Goal: Task Accomplishment & Management: Use online tool/utility

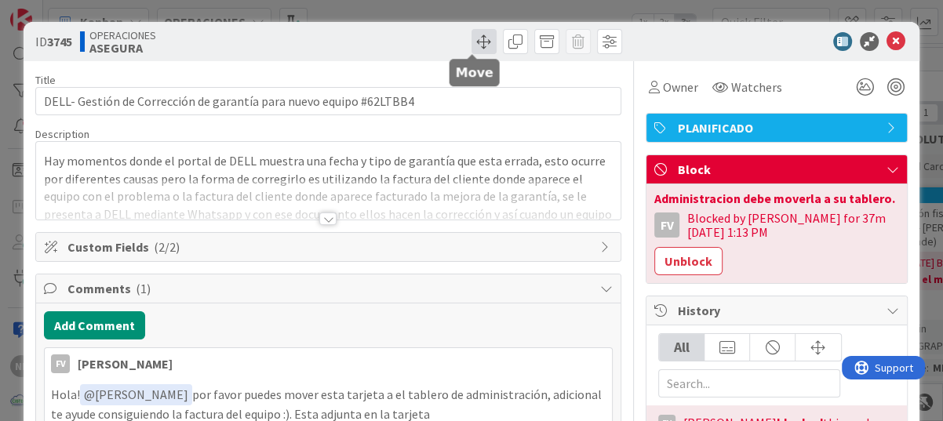
click at [481, 42] on span at bounding box center [484, 41] width 25 height 25
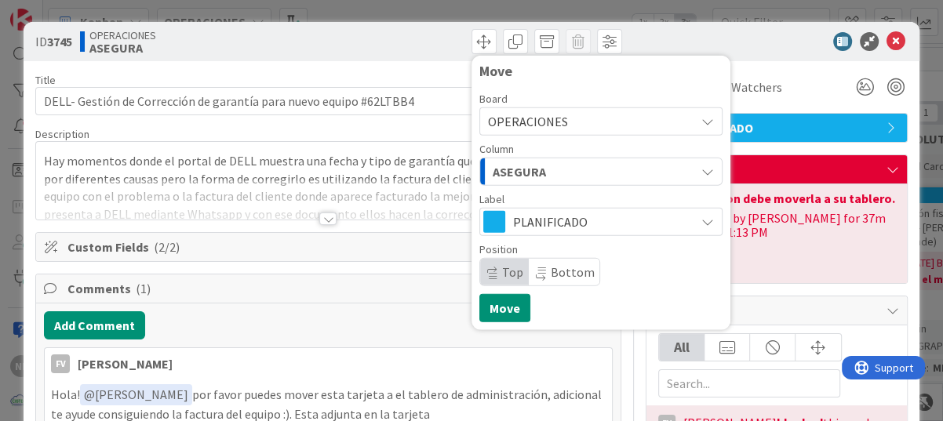
click at [702, 121] on icon at bounding box center [708, 121] width 13 height 13
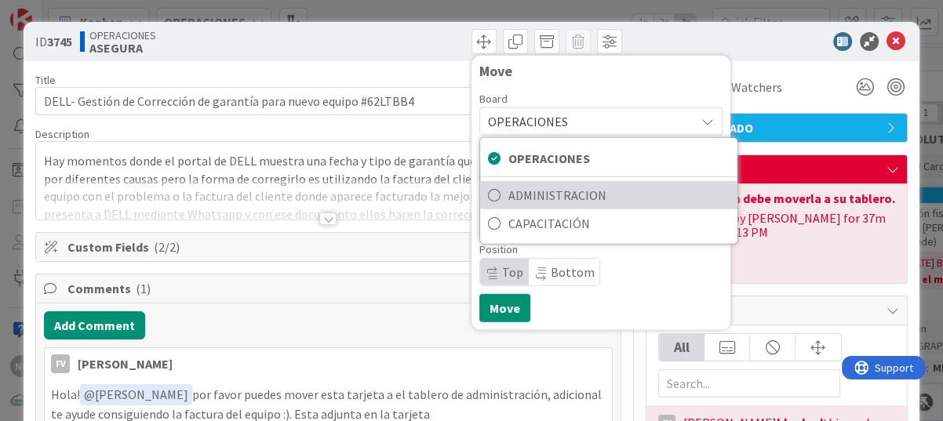
click at [527, 199] on span "ADMINISTRACION" at bounding box center [619, 196] width 221 height 24
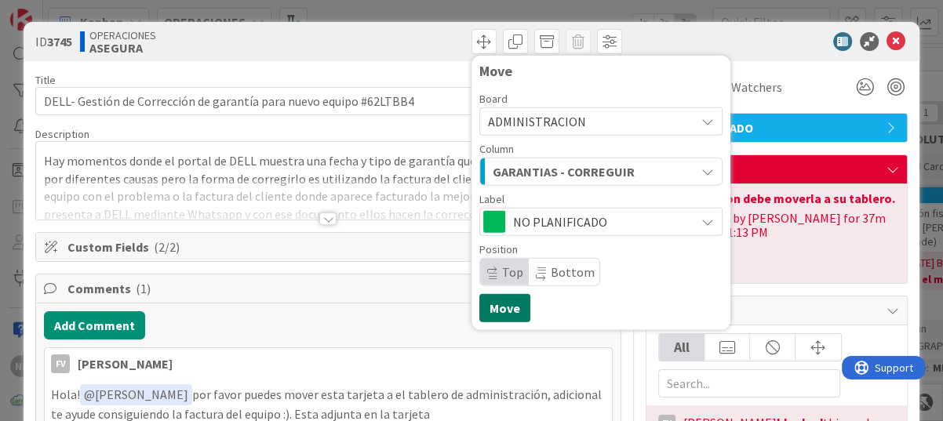
click at [491, 306] on button "Move" at bounding box center [504, 308] width 51 height 28
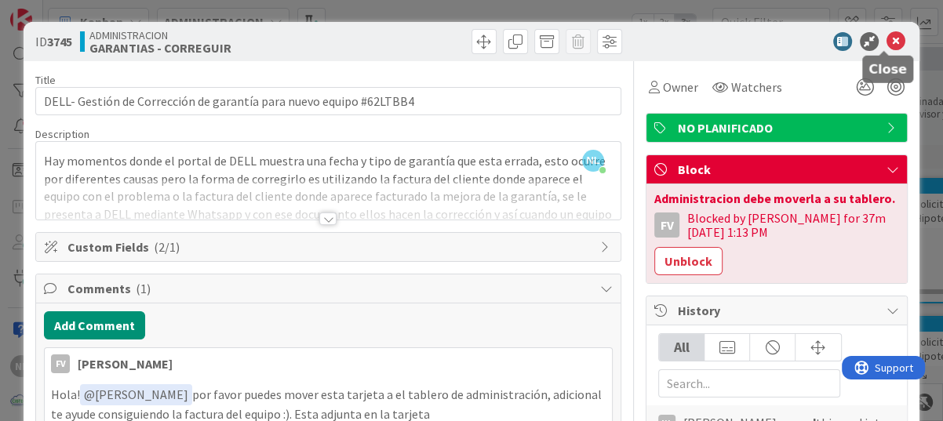
click at [887, 36] on icon at bounding box center [896, 41] width 19 height 19
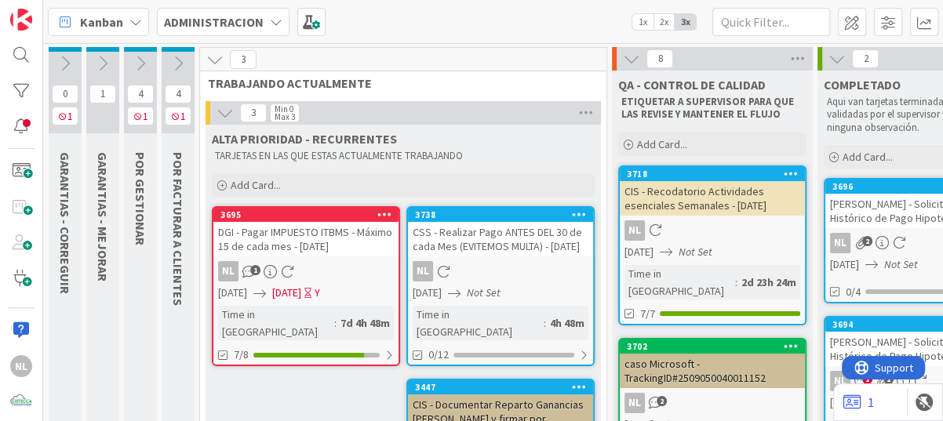
click at [63, 70] on icon at bounding box center [65, 63] width 17 height 17
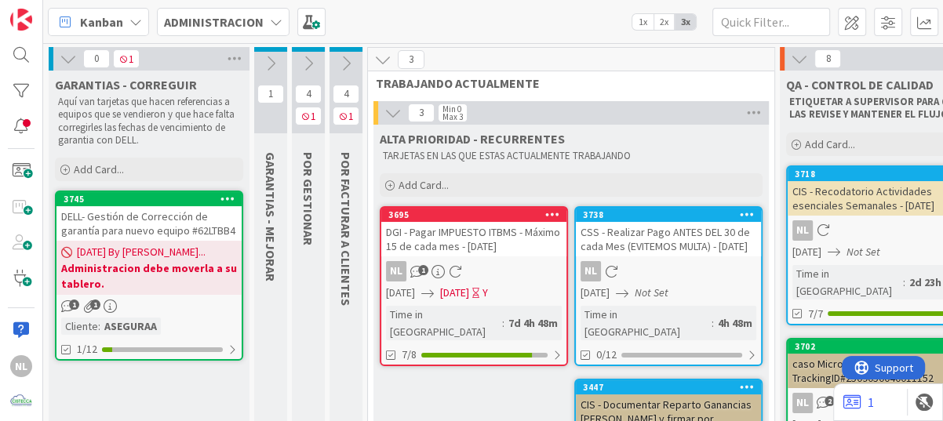
click at [156, 229] on div "DELL- Gestión de Corrección de garantía para nuevo equipo #62LTBB4" at bounding box center [149, 223] width 185 height 35
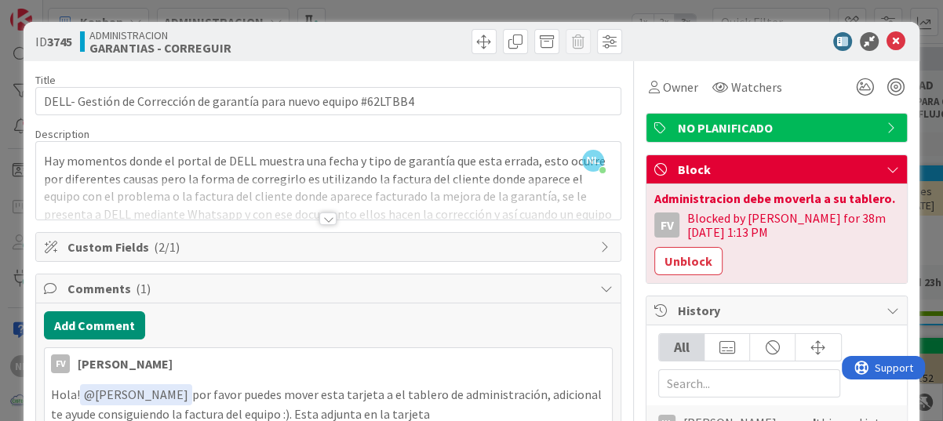
click at [322, 220] on div at bounding box center [327, 219] width 17 height 13
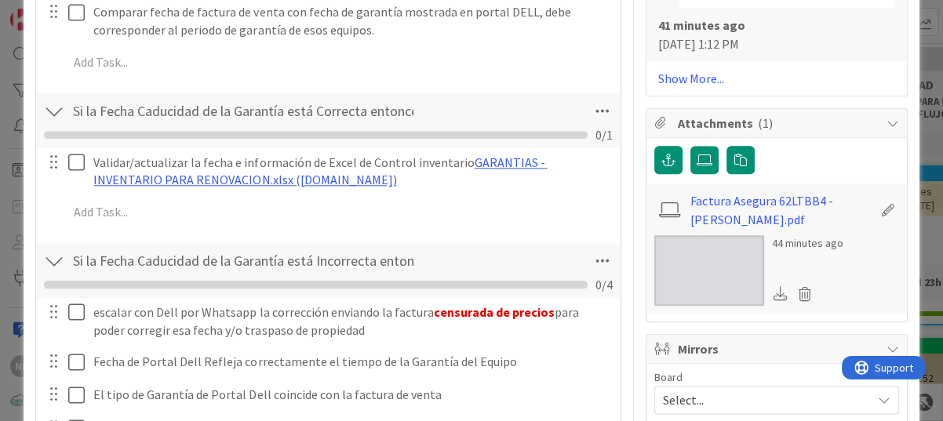
scroll to position [1177, 0]
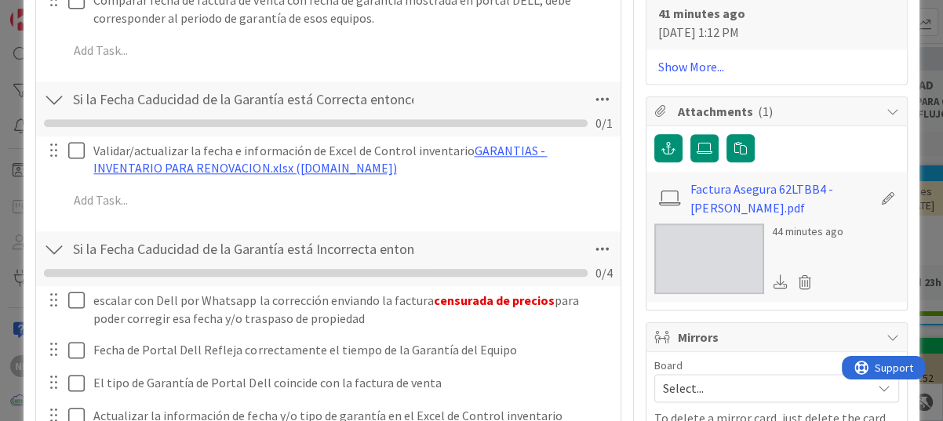
click at [695, 224] on img at bounding box center [710, 259] width 110 height 71
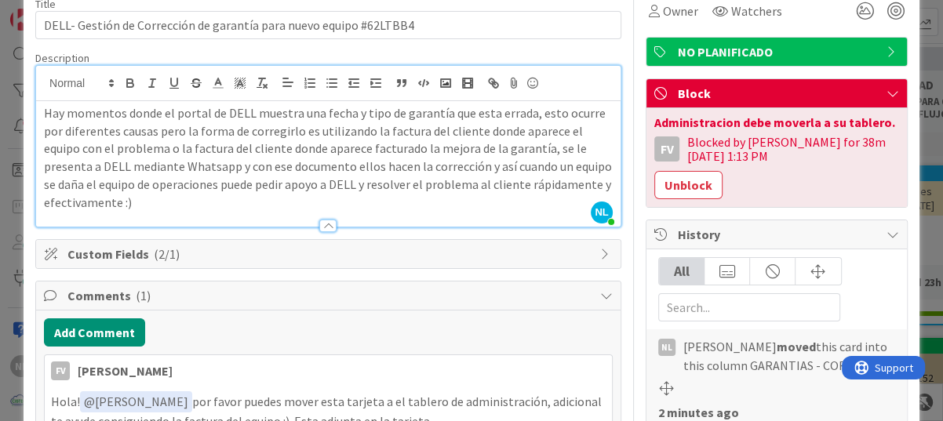
scroll to position [0, 0]
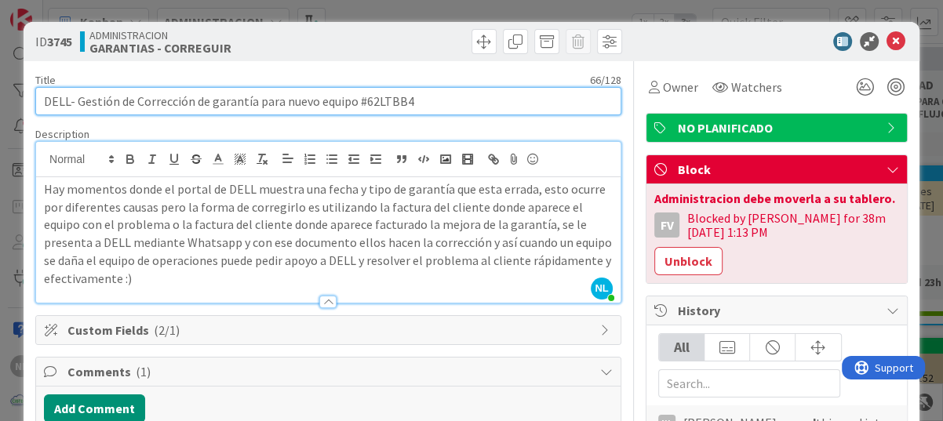
drag, startPoint x: 362, startPoint y: 103, endPoint x: 417, endPoint y: 99, distance: 55.1
click at [417, 99] on input "DELL- Gestión de Corrección de garantía para nuevo equipo #62LTBB4" at bounding box center [328, 101] width 586 height 28
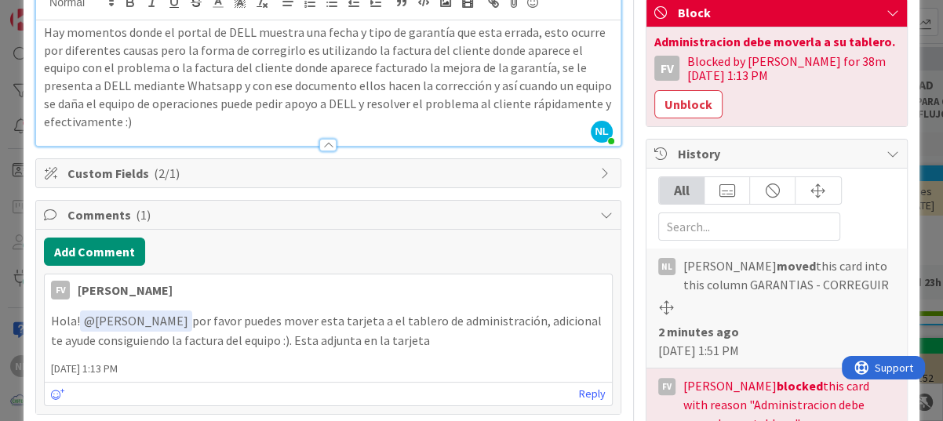
scroll to position [134, 0]
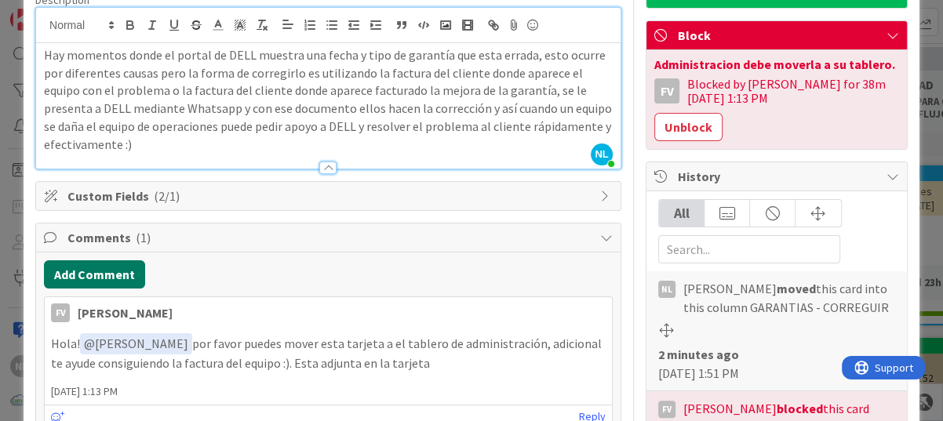
click at [89, 278] on button "Add Comment" at bounding box center [94, 275] width 101 height 28
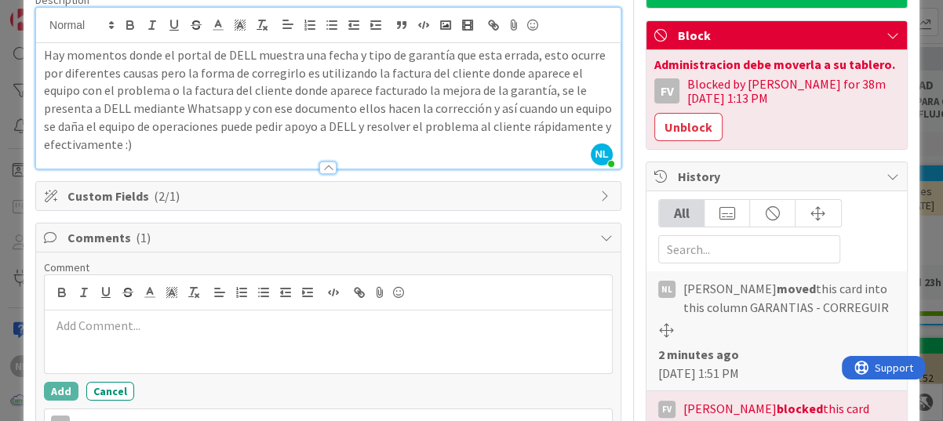
click at [81, 319] on p at bounding box center [328, 326] width 555 height 18
click at [887, 30] on icon at bounding box center [893, 35] width 13 height 13
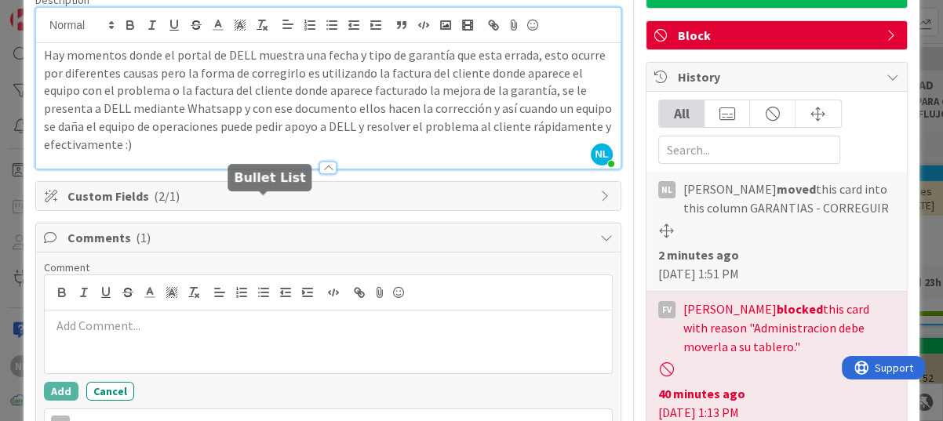
scroll to position [291, 0]
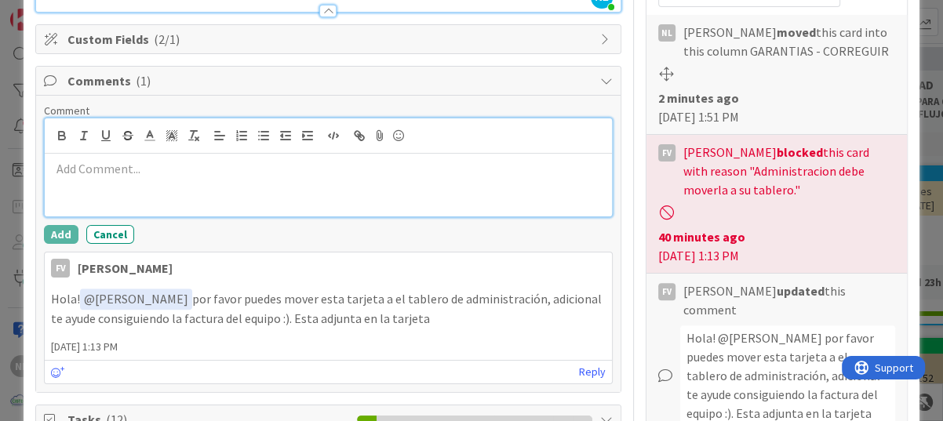
click at [75, 167] on p at bounding box center [328, 169] width 555 height 18
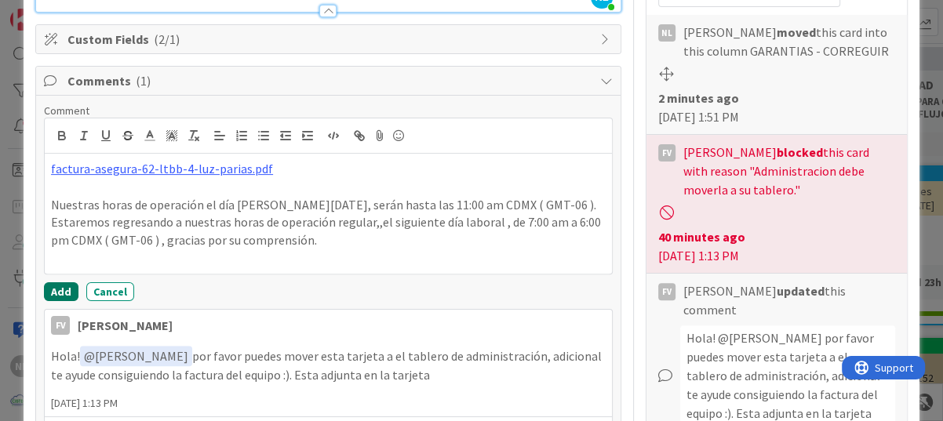
click at [51, 290] on button "Add" at bounding box center [61, 292] width 35 height 19
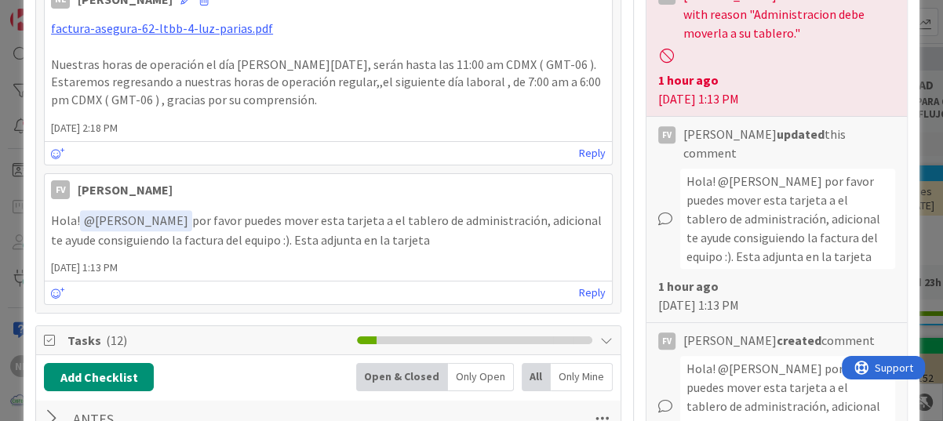
scroll to position [370, 0]
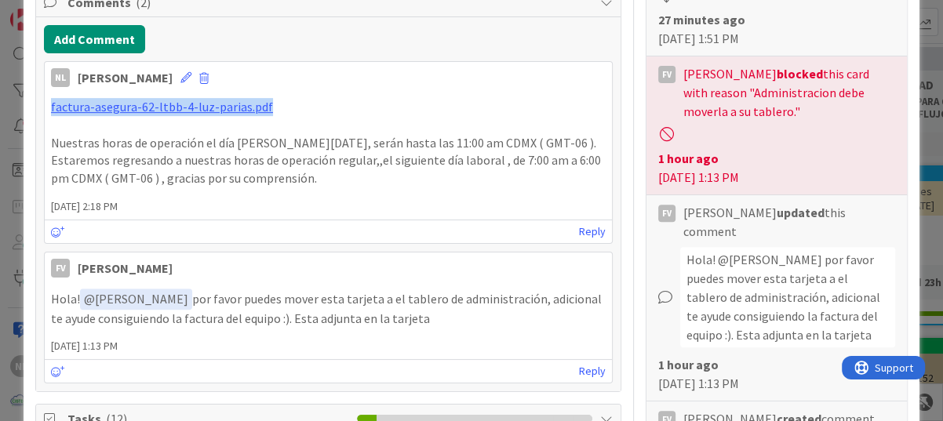
drag, startPoint x: 276, startPoint y: 99, endPoint x: 34, endPoint y: 100, distance: 242.5
click at [35, 100] on div "Comments ( 2 ) Add Comment NL [PERSON_NAME] [DATE] 2:18 PM factura-asegura-62-l…" at bounding box center [328, 189] width 586 height 405
drag, startPoint x: 34, startPoint y: 100, endPoint x: 93, endPoint y: 104, distance: 59.8
copy link "factura-asegura-62-ltbb-4-luz-parias.pdf"
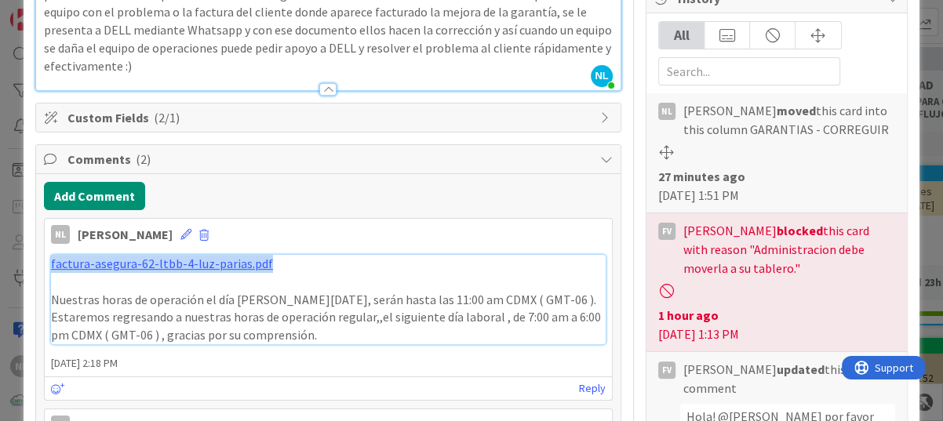
scroll to position [56, 0]
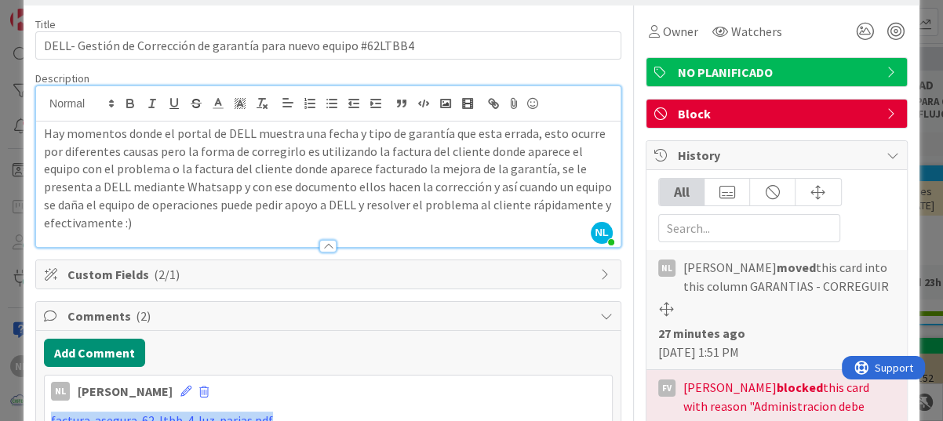
click at [75, 312] on span "Comments ( 2 )" at bounding box center [329, 316] width 525 height 19
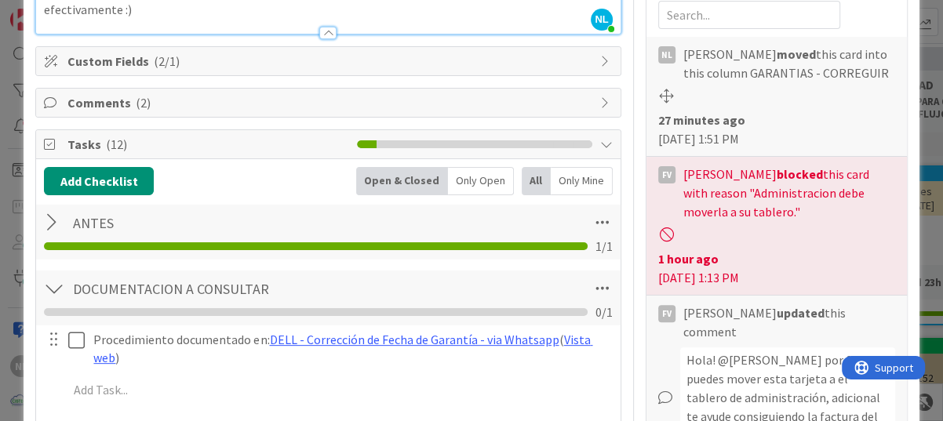
scroll to position [291, 0]
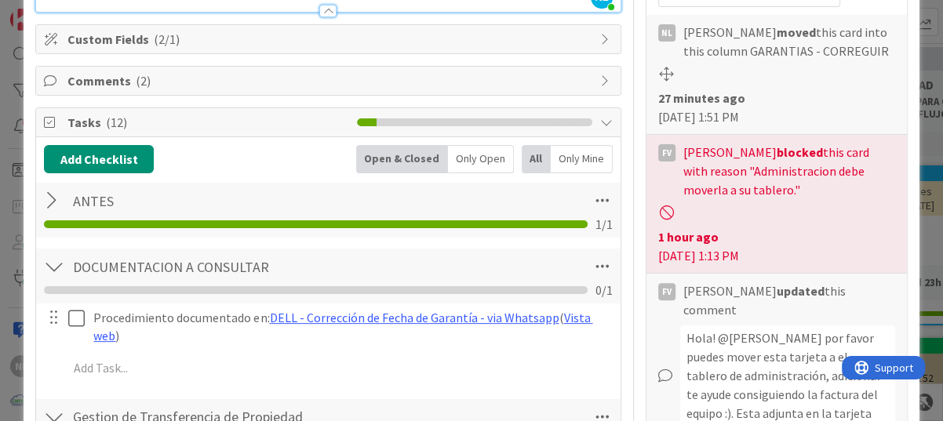
click at [59, 196] on div at bounding box center [54, 201] width 20 height 28
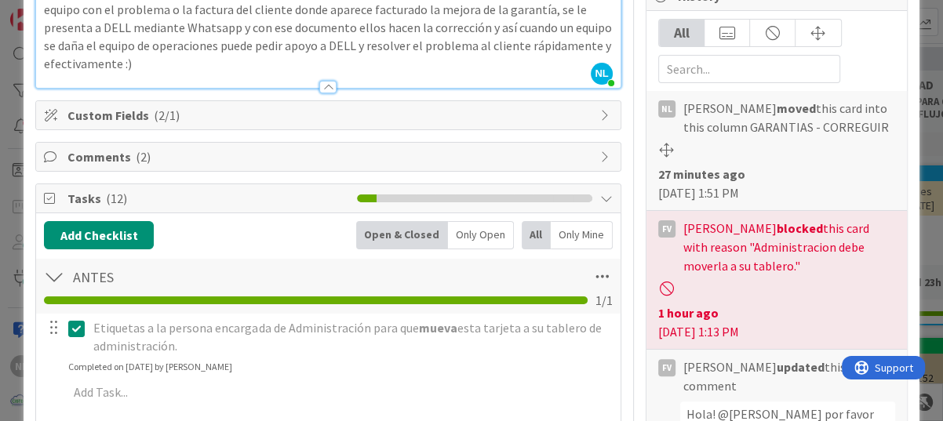
scroll to position [213, 0]
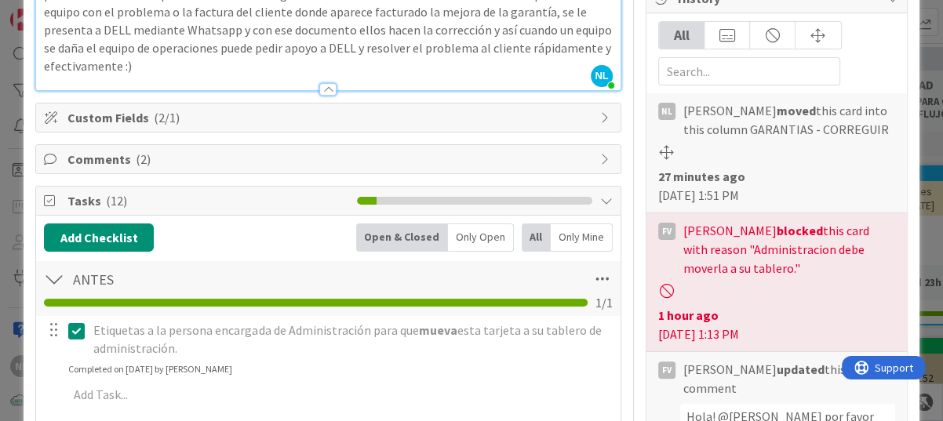
click at [83, 202] on span "Tasks ( 12 )" at bounding box center [208, 200] width 282 height 19
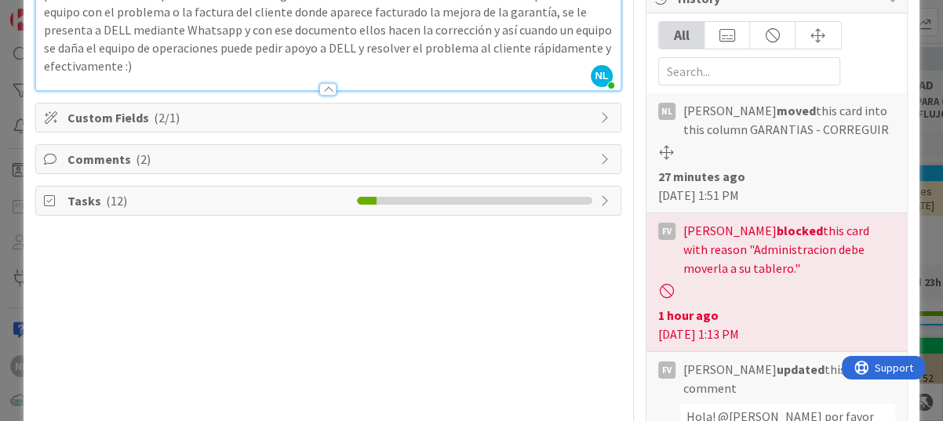
click at [83, 202] on span "Tasks ( 12 )" at bounding box center [208, 200] width 282 height 19
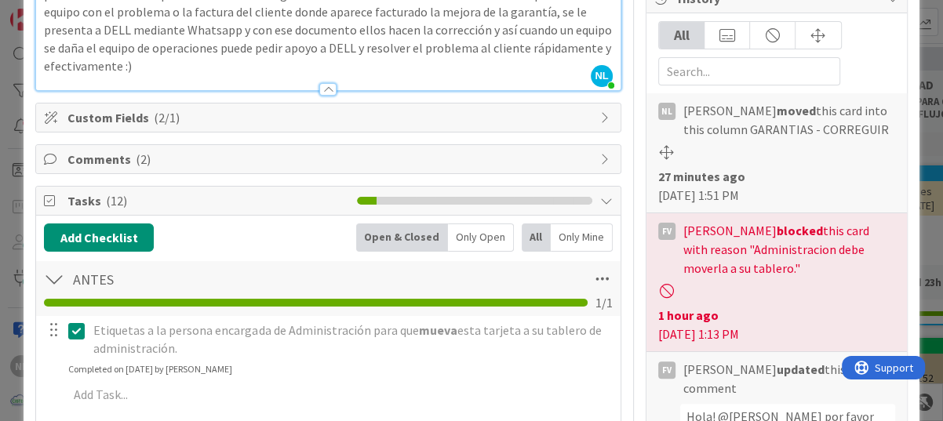
click at [138, 161] on span "( 2 )" at bounding box center [143, 159] width 15 height 16
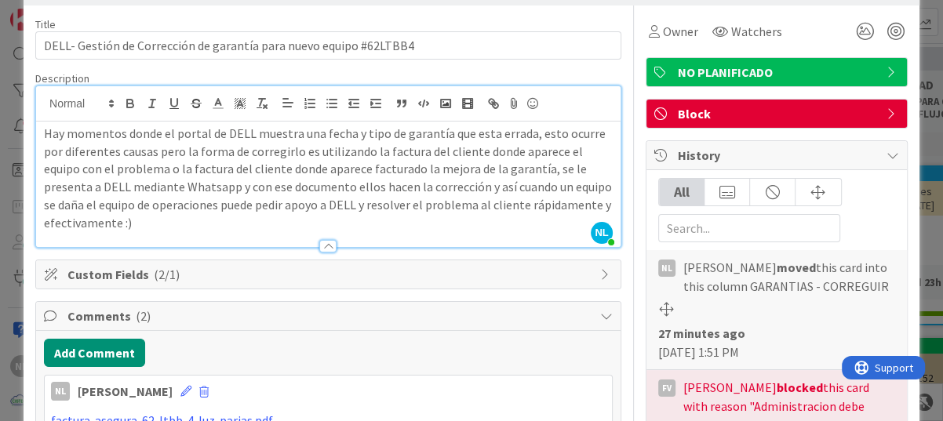
scroll to position [291, 0]
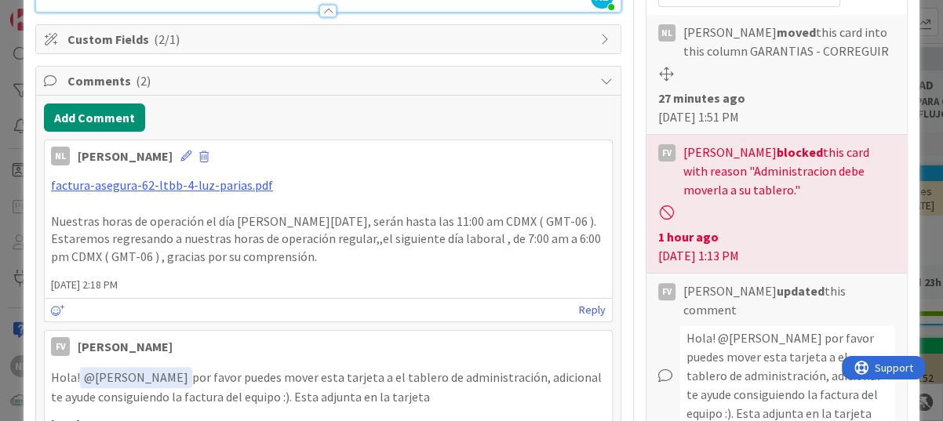
click at [322, 159] on div "NL [PERSON_NAME] [DATE] 2:18 PM" at bounding box center [328, 152] width 567 height 25
drag, startPoint x: 290, startPoint y: 174, endPoint x: 41, endPoint y: 184, distance: 249.0
click at [41, 184] on div "Add Comment NL [PERSON_NAME] [DATE] 2:18 PM factura-asegura-62-ltbb-4-luz-paria…" at bounding box center [328, 283] width 585 height 374
drag, startPoint x: 41, startPoint y: 184, endPoint x: 151, endPoint y: 154, distance: 114.1
click at [151, 154] on div "NL [PERSON_NAME] [DATE] 2:18 PM" at bounding box center [328, 152] width 567 height 25
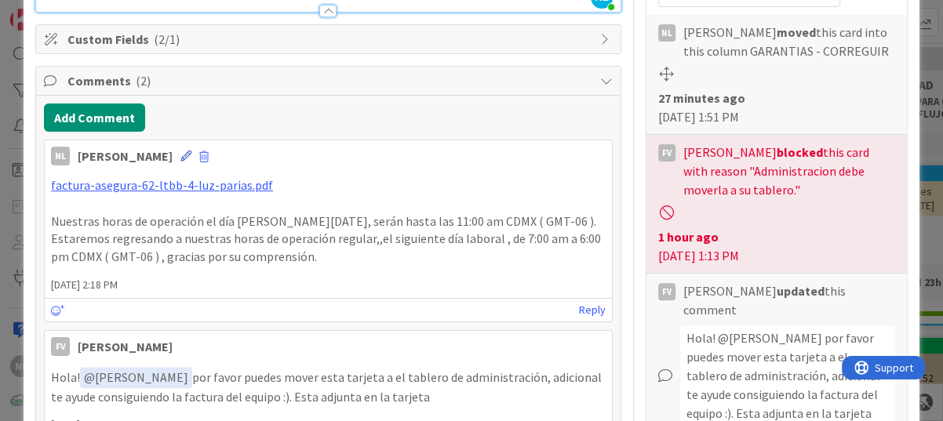
click at [180, 154] on icon at bounding box center [185, 156] width 11 height 11
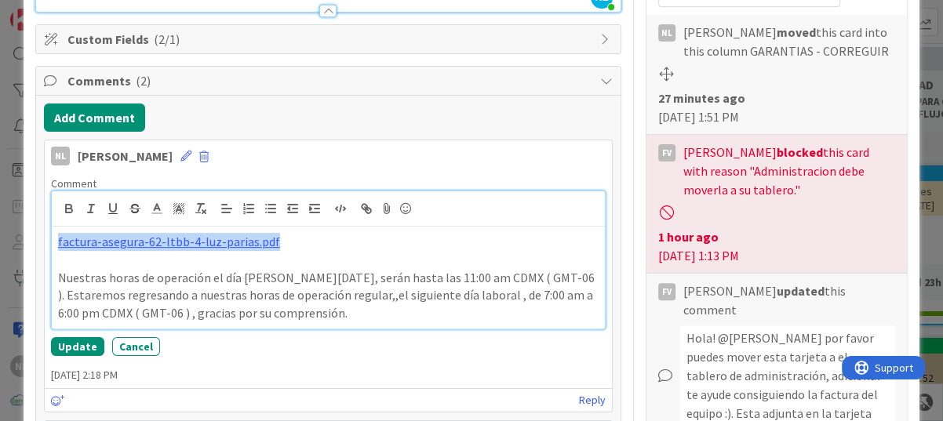
drag, startPoint x: 286, startPoint y: 244, endPoint x: 25, endPoint y: 235, distance: 260.7
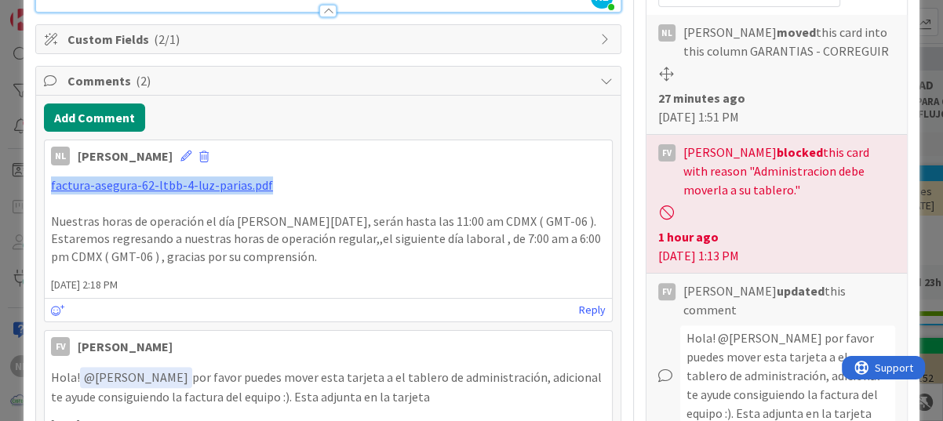
scroll to position [241, 0]
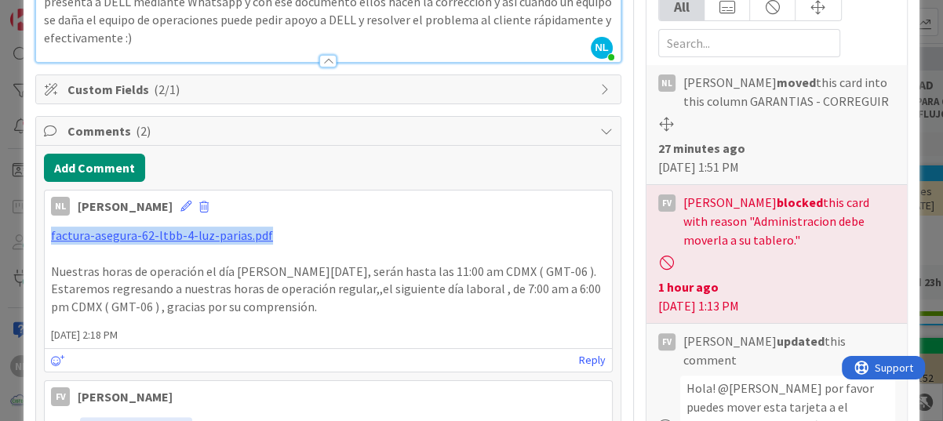
click at [322, 239] on p "factura-asegura-62-ltbb-4-luz-parias.pdf" at bounding box center [328, 236] width 555 height 18
drag, startPoint x: 285, startPoint y: 237, endPoint x: 28, endPoint y: 236, distance: 256.6
drag, startPoint x: 28, startPoint y: 236, endPoint x: 177, endPoint y: 207, distance: 151.1
click at [199, 207] on span at bounding box center [203, 207] width 9 height 11
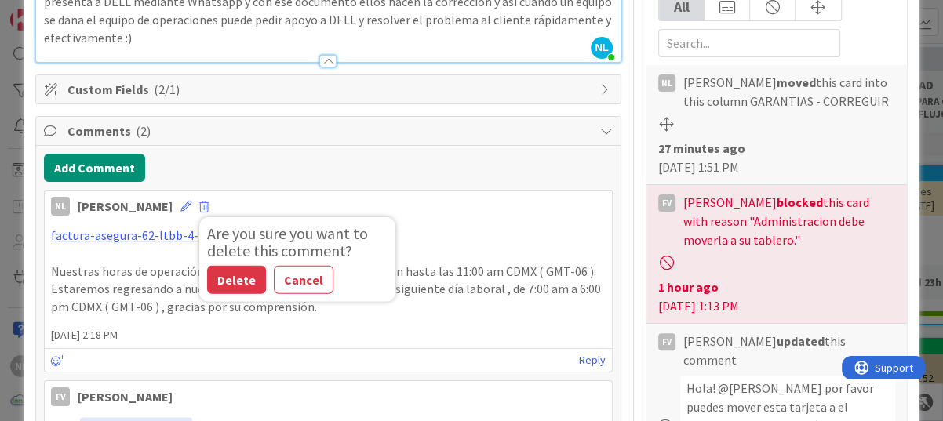
click at [498, 221] on div "factura-asegura-62-ltbb-4-luz-parias.pdf Nuestras horas de operación el día [PE…" at bounding box center [328, 272] width 567 height 102
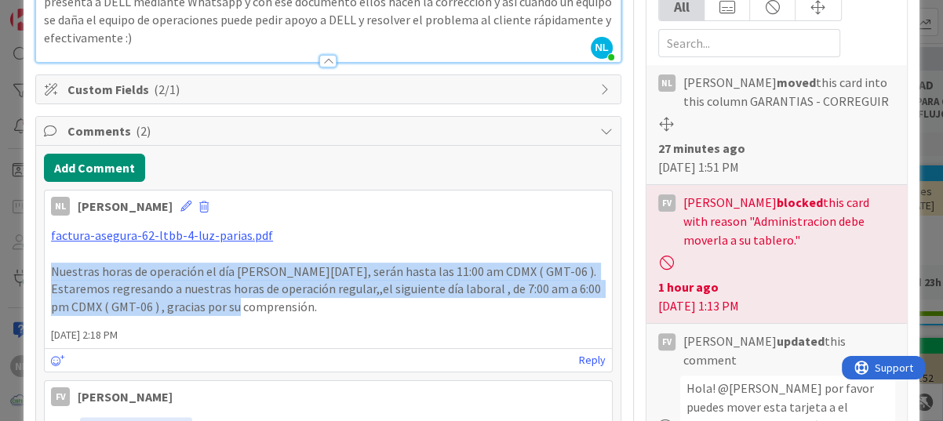
drag, startPoint x: 46, startPoint y: 268, endPoint x: 293, endPoint y: 306, distance: 249.3
click at [293, 306] on div "factura-asegura-62-ltbb-4-luz-parias.pdf Nuestras horas de operación el día [PE…" at bounding box center [328, 272] width 567 height 102
click at [294, 309] on p "Nuestras horas de operación el día [PERSON_NAME][DATE], serán hasta las 11:00 a…" at bounding box center [328, 289] width 555 height 53
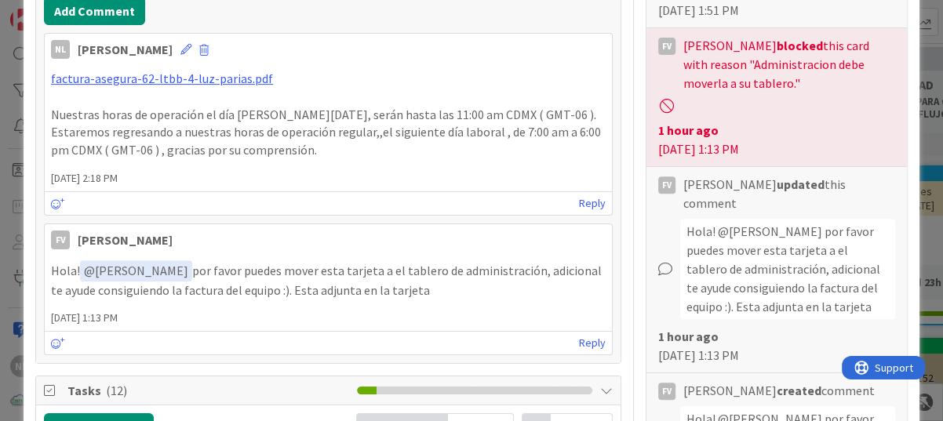
click at [397, 199] on div "Reply" at bounding box center [328, 203] width 567 height 24
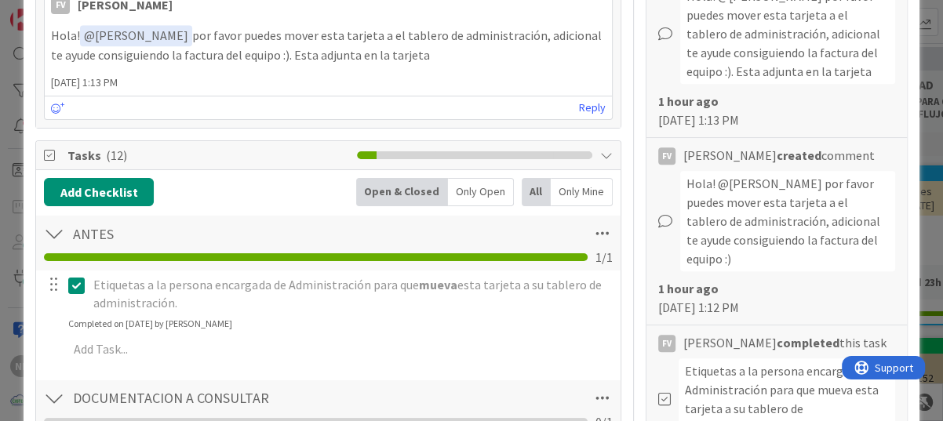
scroll to position [319, 0]
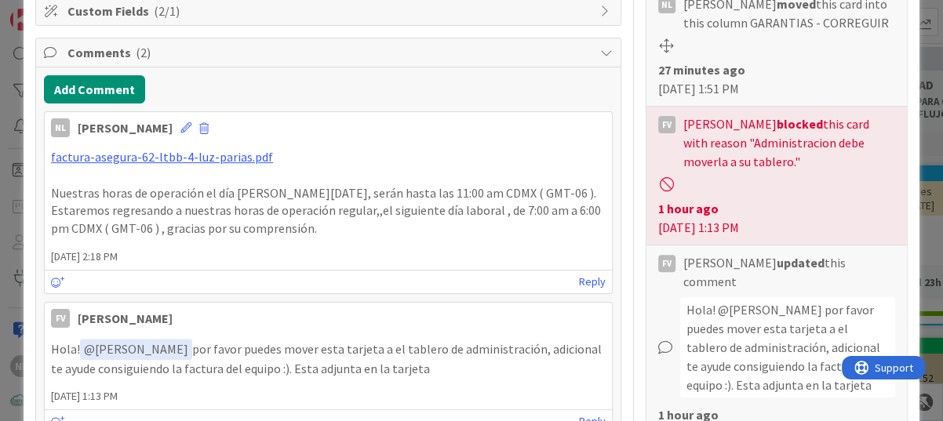
click at [283, 224] on p "Nuestras horas de operación el día [PERSON_NAME][DATE], serán hasta las 11:00 a…" at bounding box center [328, 210] width 555 height 53
click at [250, 226] on p "Nuestras horas de operación el día [PERSON_NAME][DATE], serán hasta las 11:00 a…" at bounding box center [328, 210] width 555 height 53
drag, startPoint x: 250, startPoint y: 226, endPoint x: 255, endPoint y: 232, distance: 8.3
click at [255, 232] on p "Nuestras horas de operación el día [PERSON_NAME][DATE], serán hasta las 11:00 a…" at bounding box center [328, 210] width 555 height 53
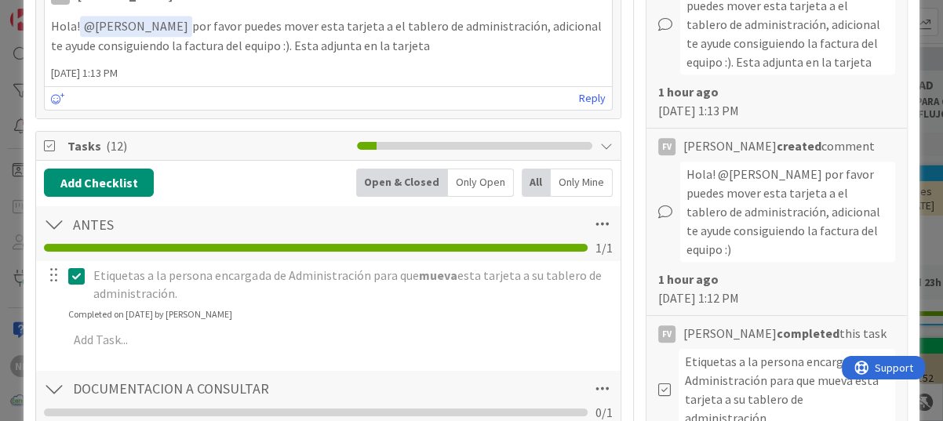
scroll to position [374, 0]
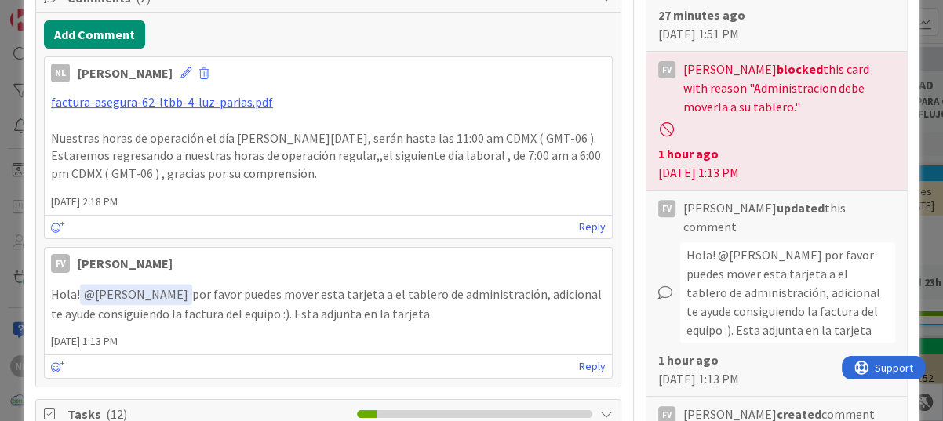
click at [60, 120] on p at bounding box center [328, 120] width 555 height 18
click at [54, 123] on p at bounding box center [328, 120] width 555 height 18
click at [51, 132] on p "Nuestras horas de operación el día [PERSON_NAME][DATE], serán hasta las 11:00 a…" at bounding box center [328, 155] width 555 height 53
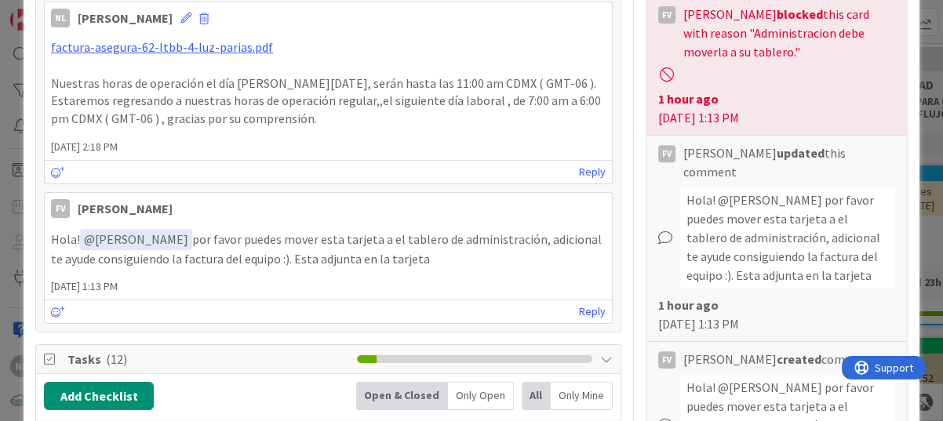
scroll to position [351, 0]
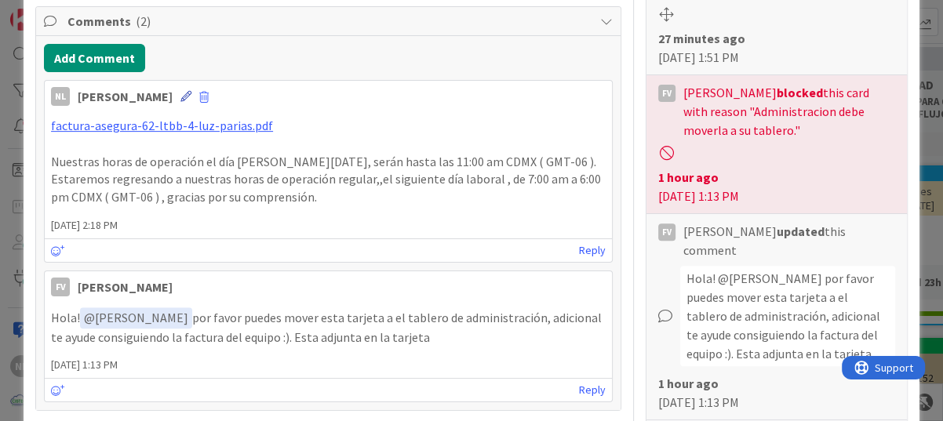
click at [180, 96] on icon at bounding box center [185, 96] width 11 height 11
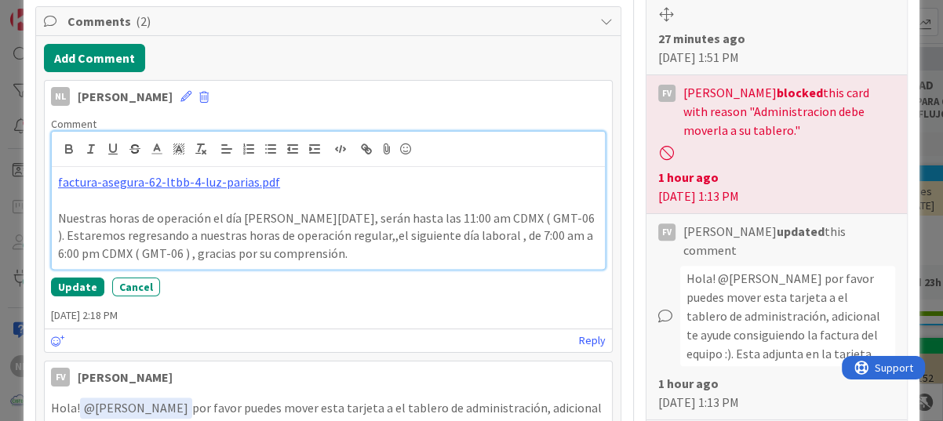
drag, startPoint x: 307, startPoint y: 236, endPoint x: 427, endPoint y: 235, distance: 120.1
click at [64, 202] on p at bounding box center [328, 200] width 541 height 18
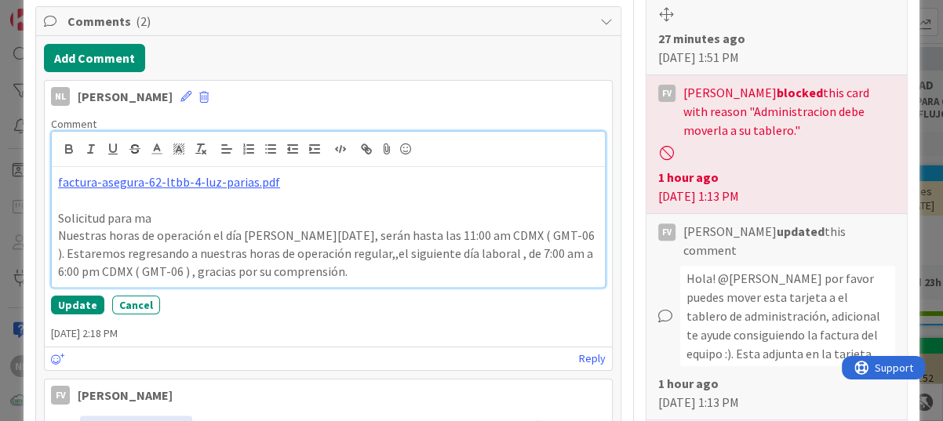
drag, startPoint x: 172, startPoint y: 210, endPoint x: 60, endPoint y: 219, distance: 111.8
click at [60, 219] on p "Solicitud para ma" at bounding box center [328, 219] width 541 height 18
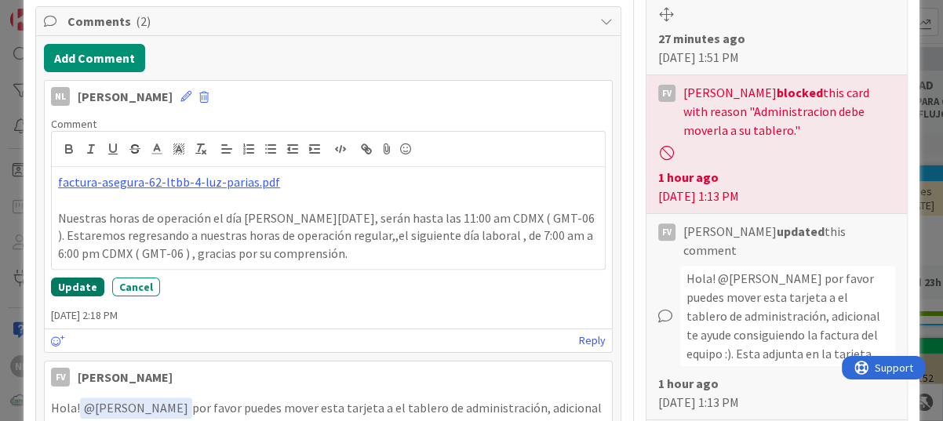
click at [66, 284] on button "Update" at bounding box center [77, 287] width 53 height 19
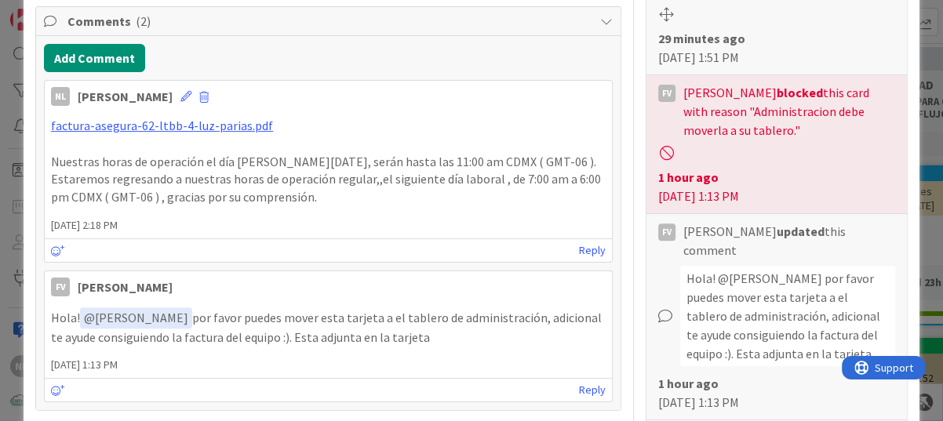
scroll to position [0, 0]
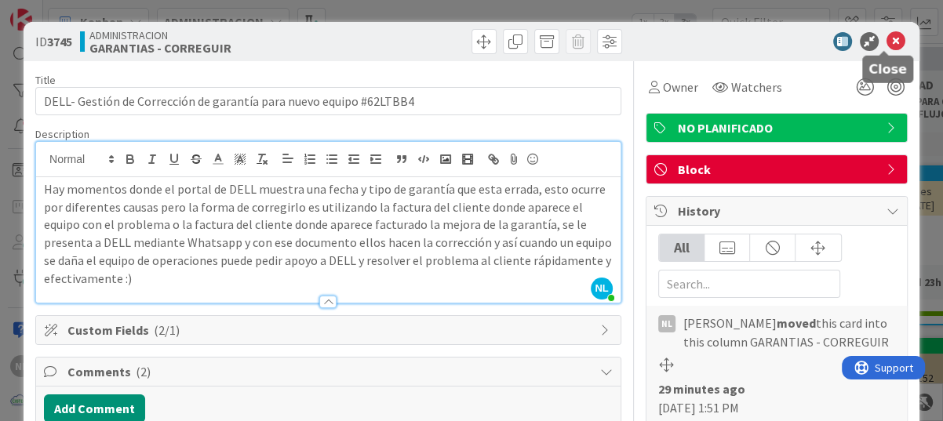
click at [887, 43] on icon at bounding box center [896, 41] width 19 height 19
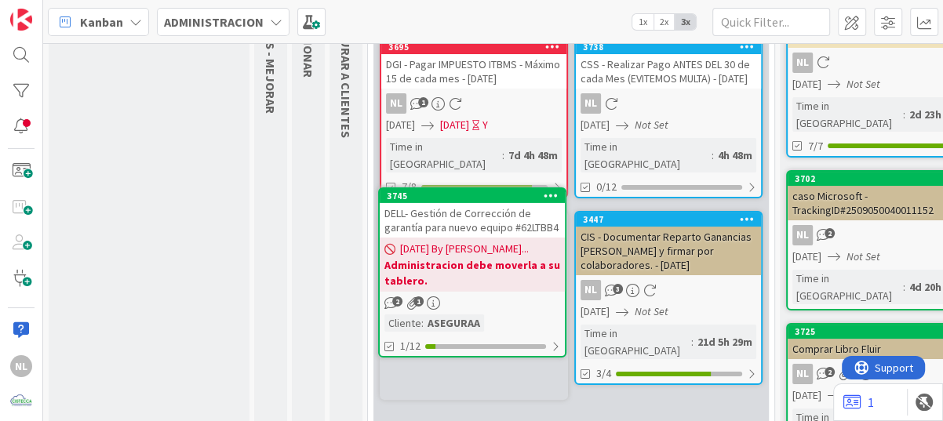
scroll to position [149, 0]
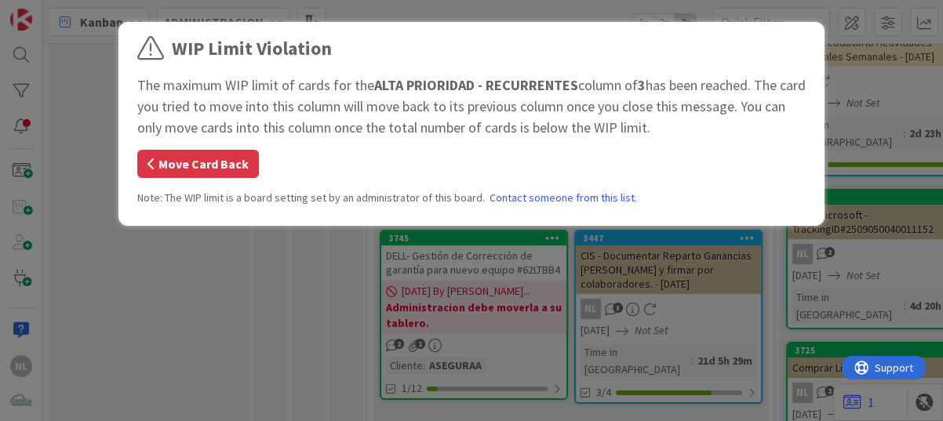
click at [200, 166] on button "Move Card Back" at bounding box center [198, 164] width 122 height 28
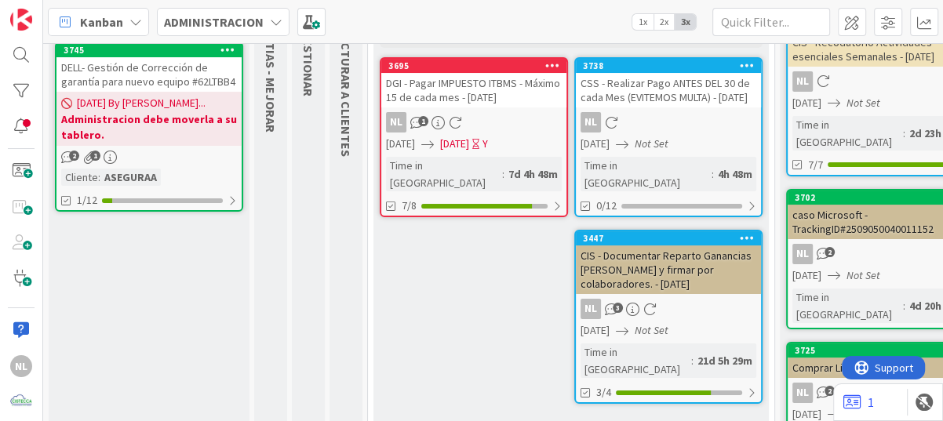
click at [119, 129] on b "Administracion debe moverla a su tablero." at bounding box center [149, 126] width 176 height 31
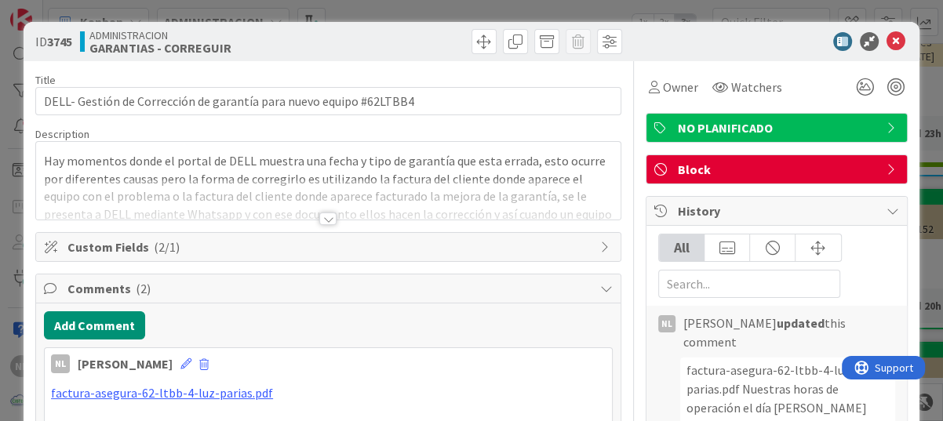
click at [713, 170] on span "Block" at bounding box center [778, 169] width 201 height 19
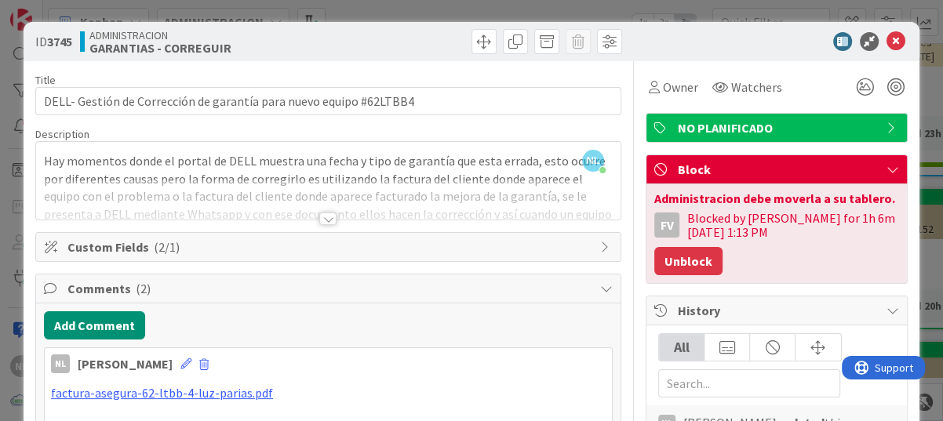
click at [669, 260] on button "Unblock" at bounding box center [689, 261] width 68 height 28
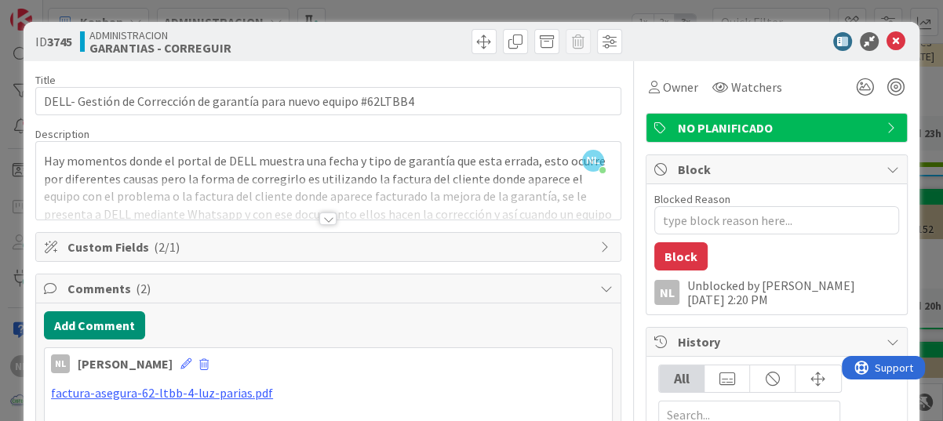
type textarea "x"
click at [887, 39] on icon at bounding box center [896, 41] width 19 height 19
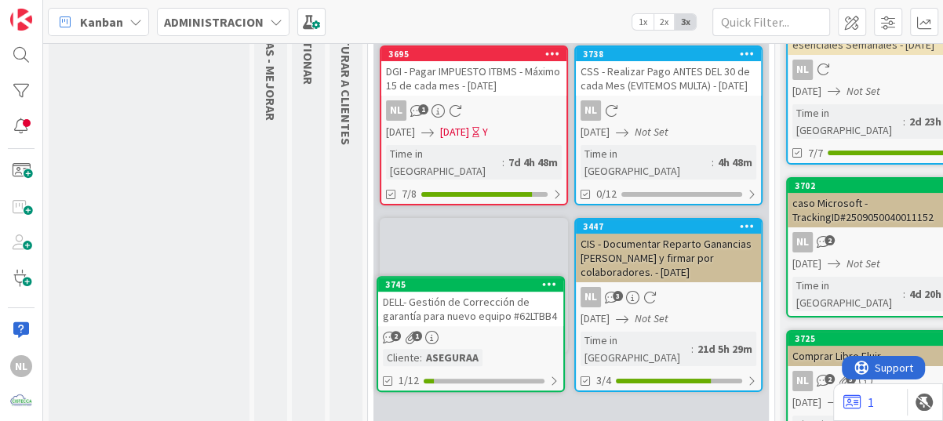
scroll to position [180, 0]
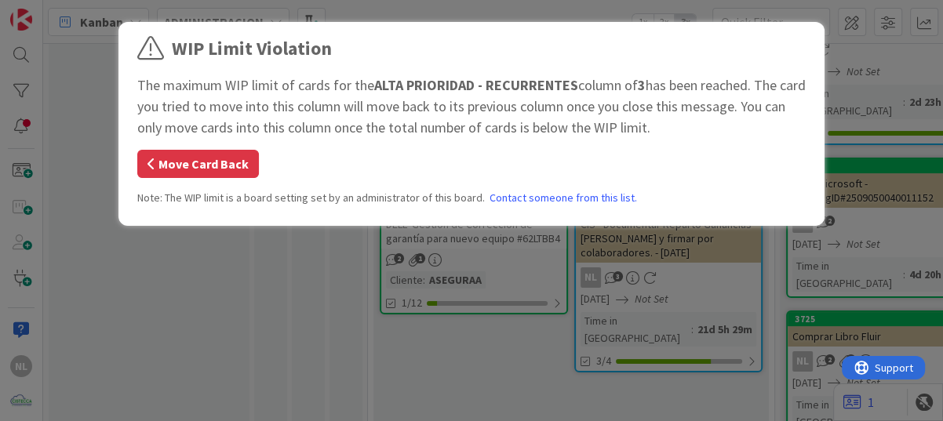
click at [155, 159] on button "Move Card Back" at bounding box center [198, 164] width 122 height 28
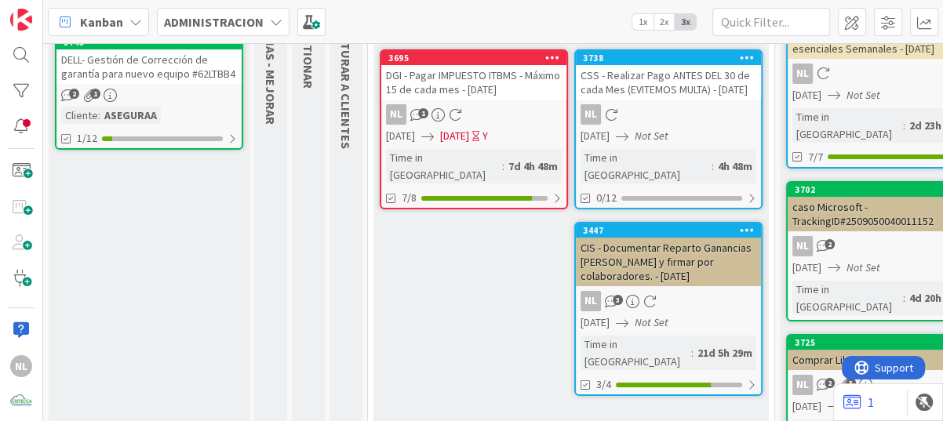
scroll to position [0, 0]
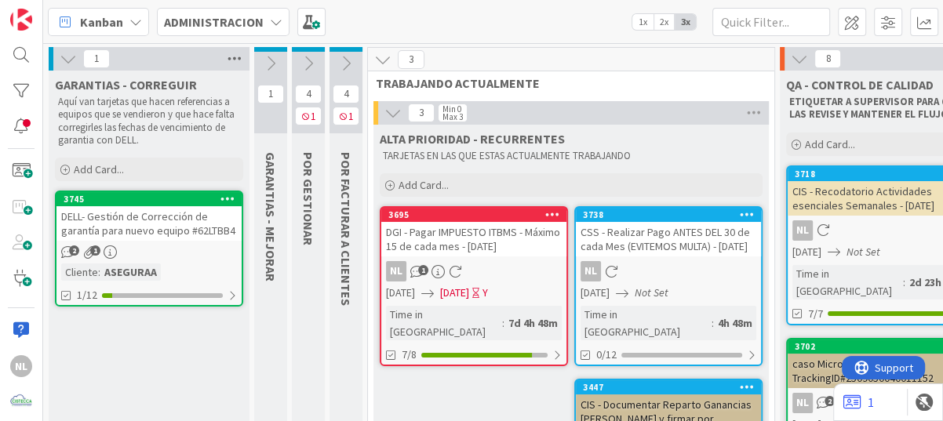
click at [232, 54] on icon at bounding box center [234, 59] width 20 height 24
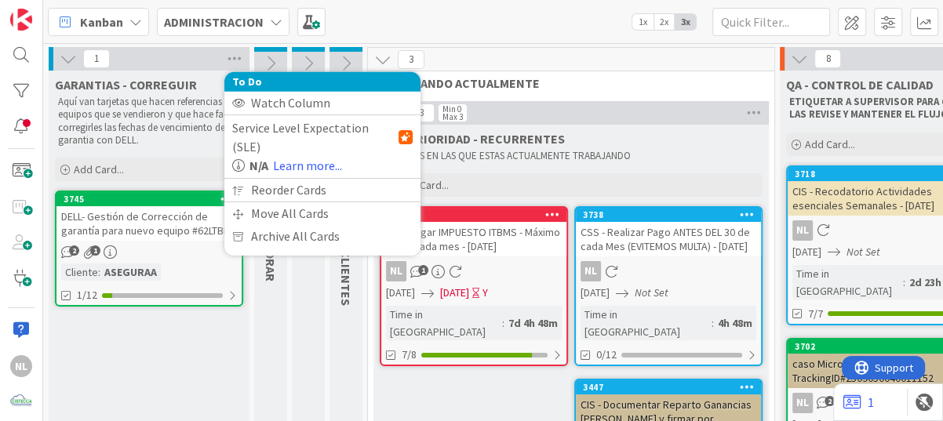
click at [68, 61] on icon at bounding box center [68, 58] width 17 height 17
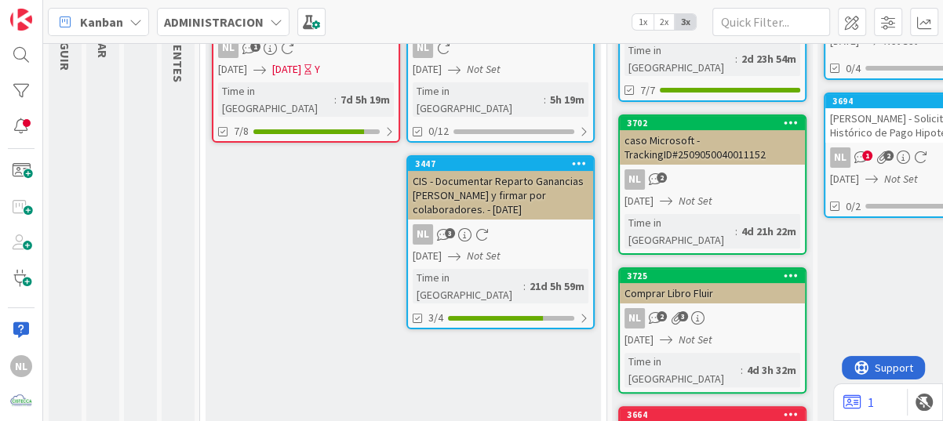
scroll to position [235, 0]
